Goal: Information Seeking & Learning: Learn about a topic

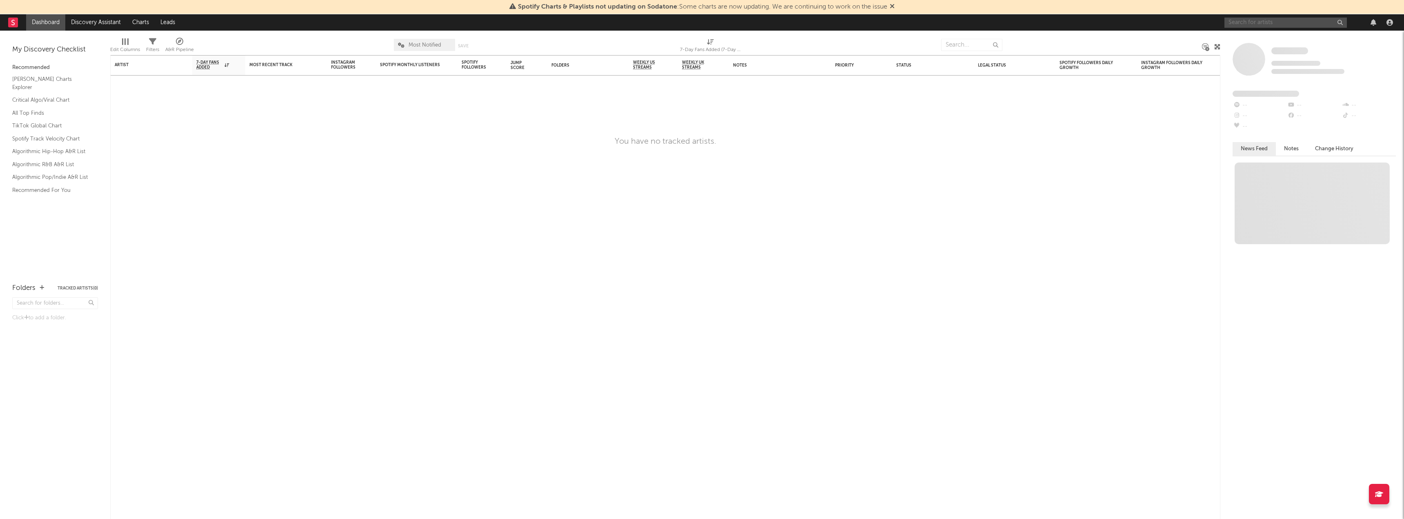
click at [522, 23] on input "text" at bounding box center [1285, 23] width 122 height 10
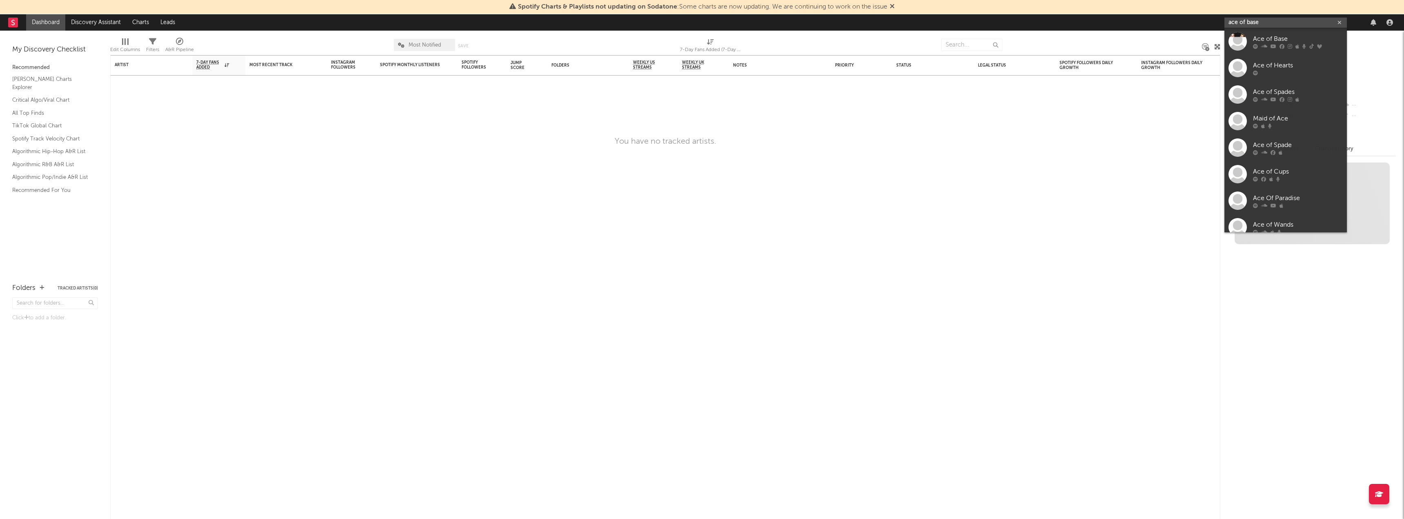
type input "ace of base"
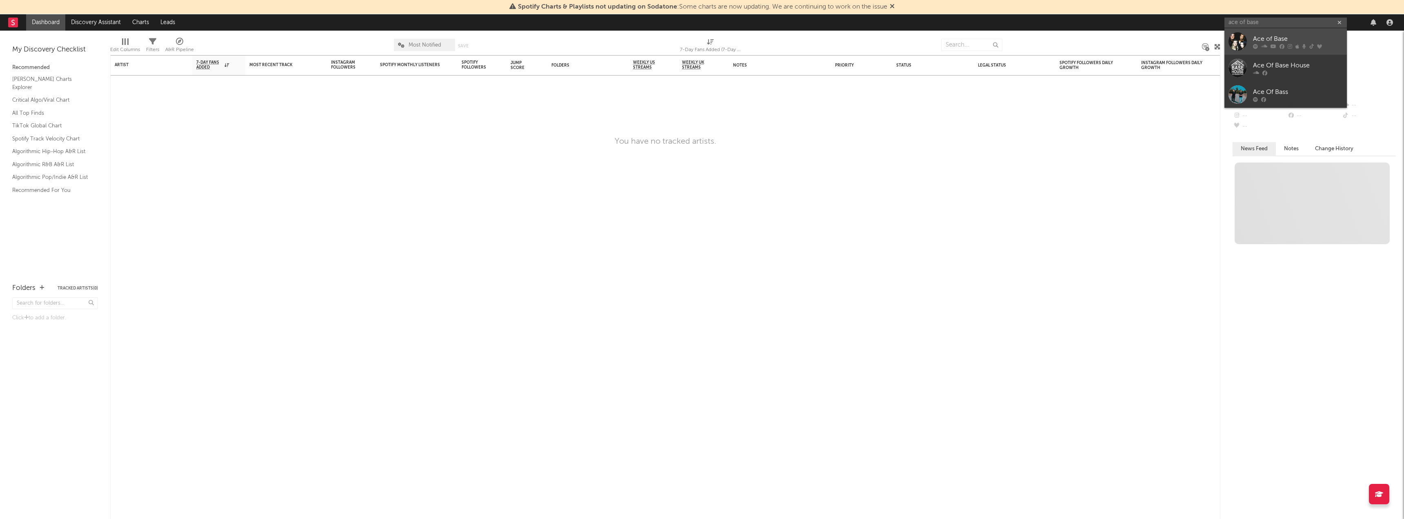
click at [522, 44] on div at bounding box center [1238, 41] width 18 height 18
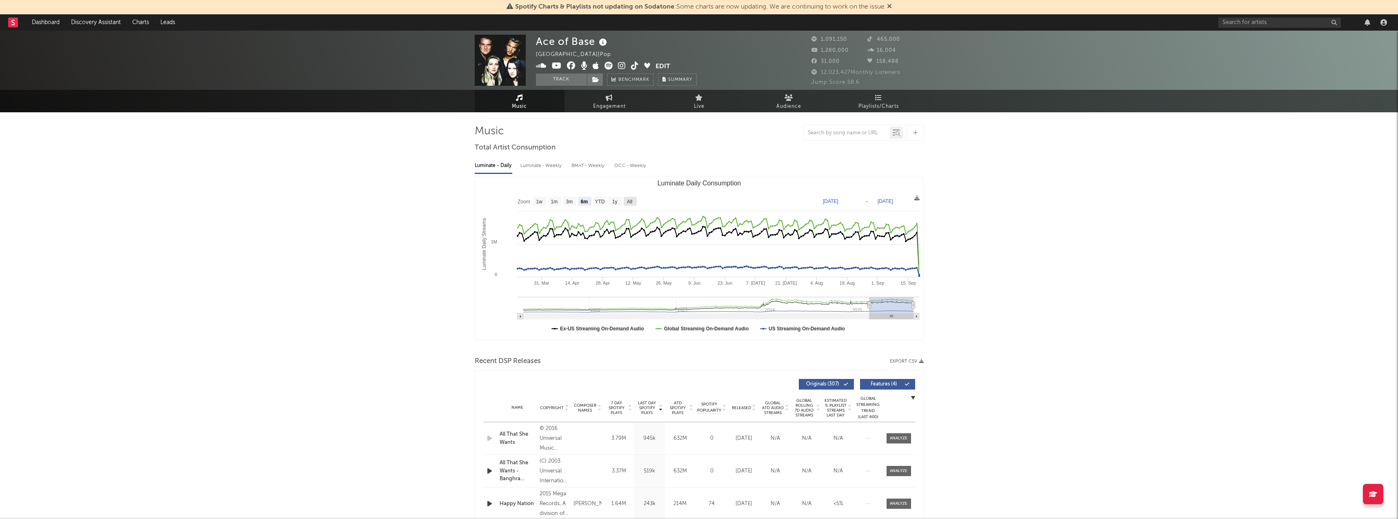
click at [522, 199] on text "All" at bounding box center [629, 202] width 5 height 6
select select "All"
type input "[DATE]"
